Goal: Task Accomplishment & Management: Manage account settings

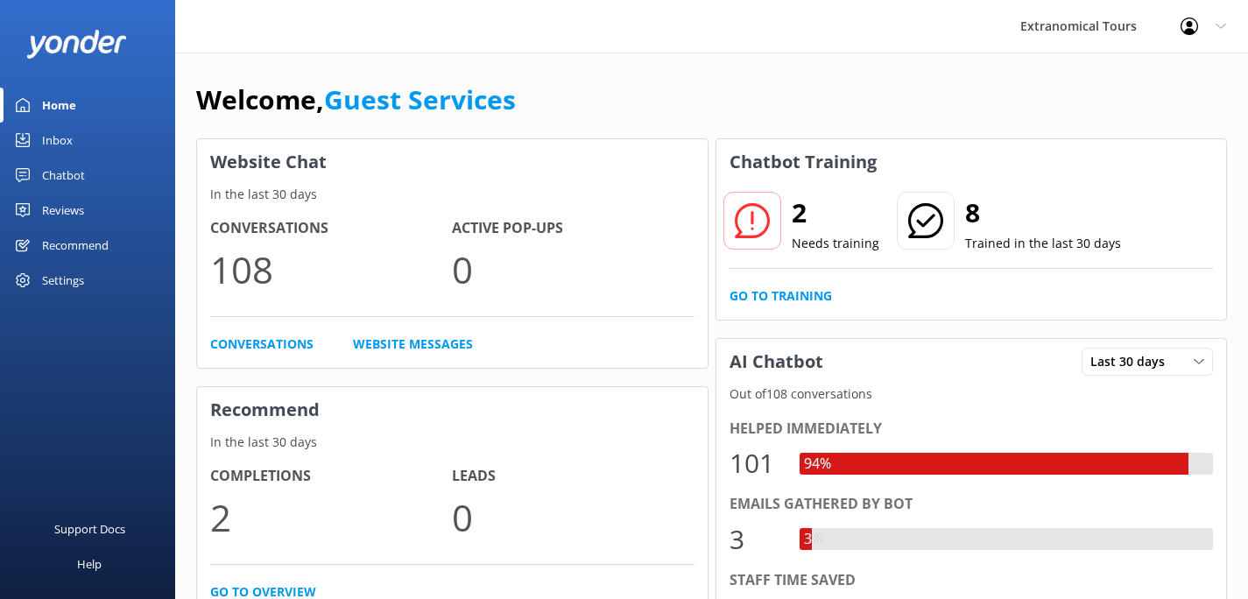
click at [88, 131] on link "Inbox" at bounding box center [87, 140] width 175 height 35
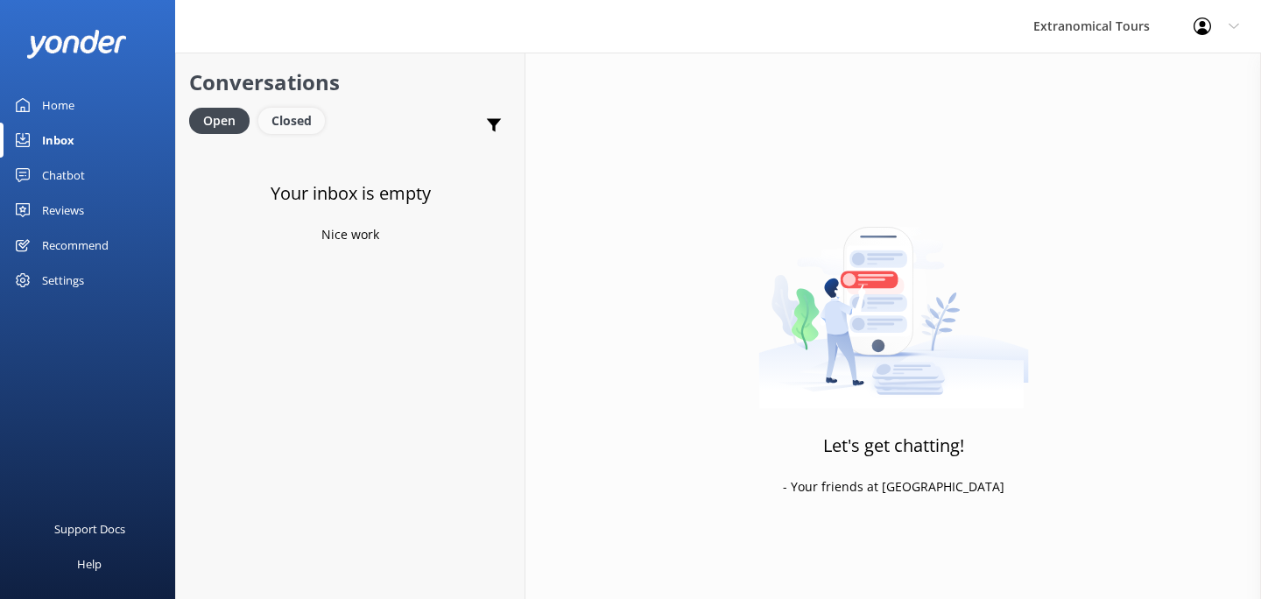
click at [278, 109] on div "Closed" at bounding box center [291, 121] width 67 height 26
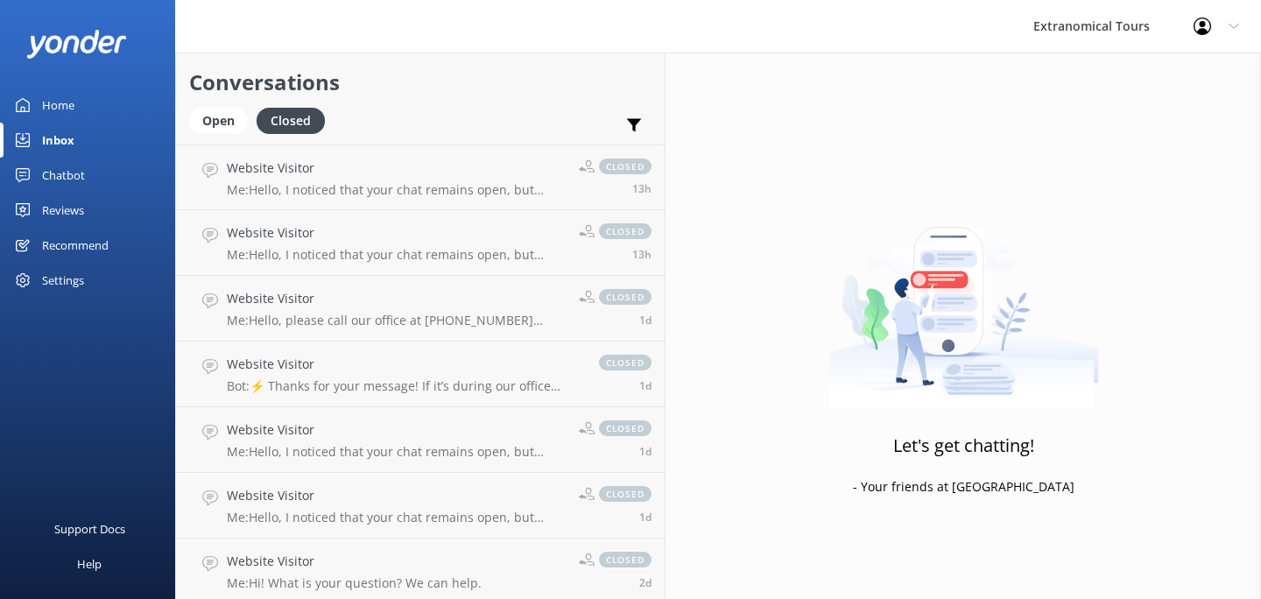
click at [73, 148] on div "Inbox" at bounding box center [58, 140] width 32 height 35
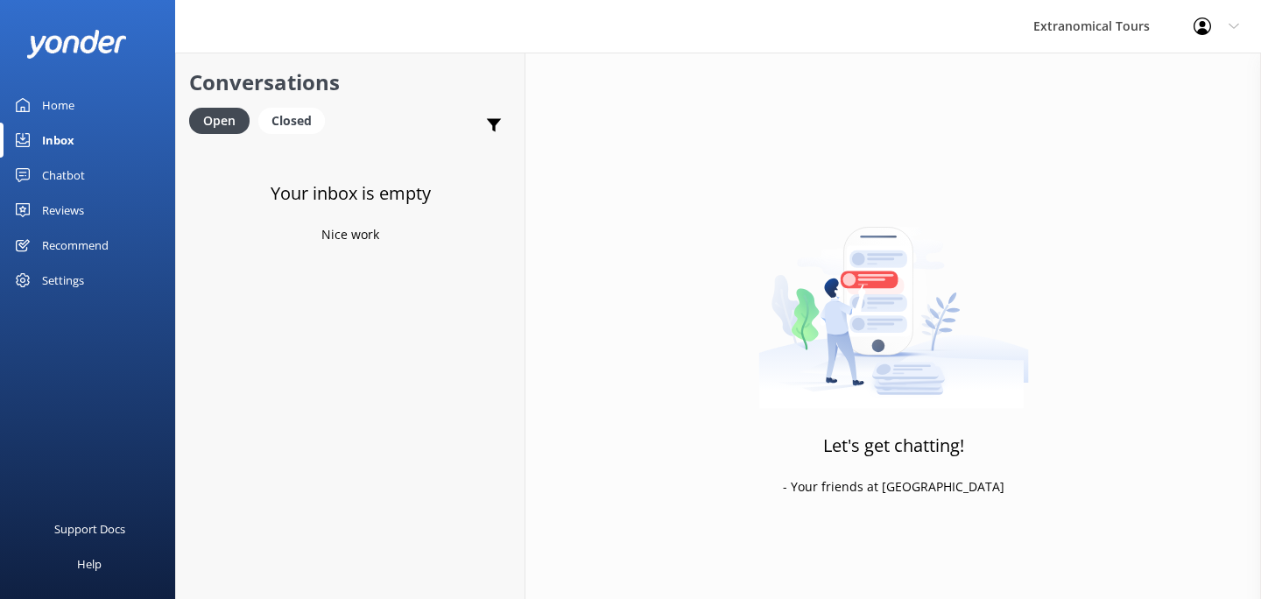
click at [72, 144] on div "Inbox" at bounding box center [58, 140] width 32 height 35
click at [95, 139] on link "Inbox" at bounding box center [87, 140] width 175 height 35
